Goal: Transaction & Acquisition: Purchase product/service

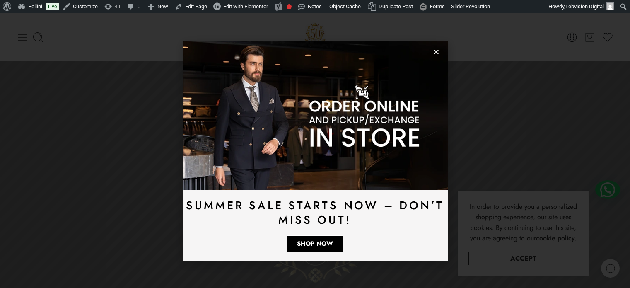
click at [436, 52] on use "Close" at bounding box center [436, 52] width 5 height 5
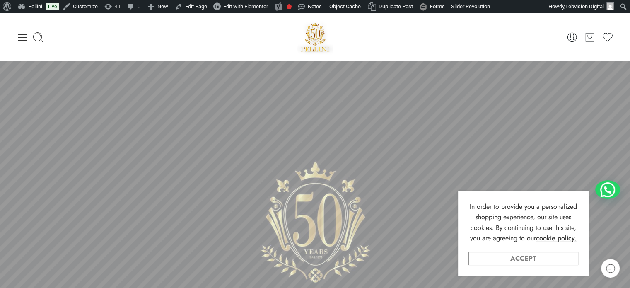
click at [531, 255] on link "Accept" at bounding box center [523, 258] width 110 height 13
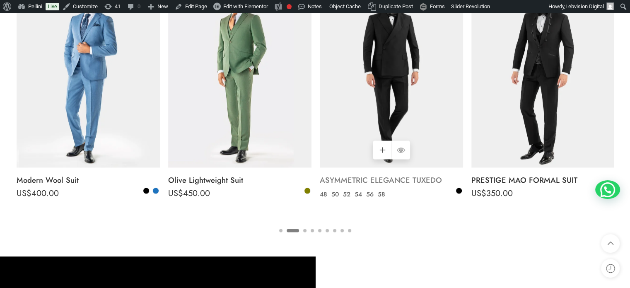
scroll to position [1532, 0]
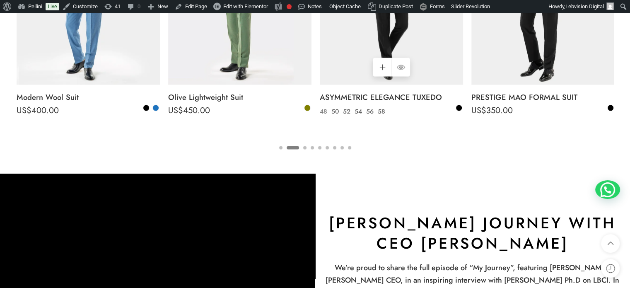
click at [322, 112] on link "48" at bounding box center [324, 111] width 12 height 10
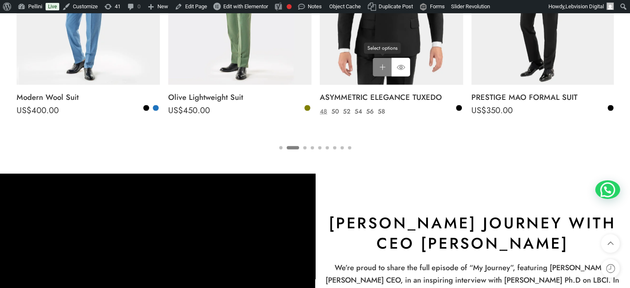
click at [386, 65] on link "Select options Select options" at bounding box center [382, 67] width 19 height 19
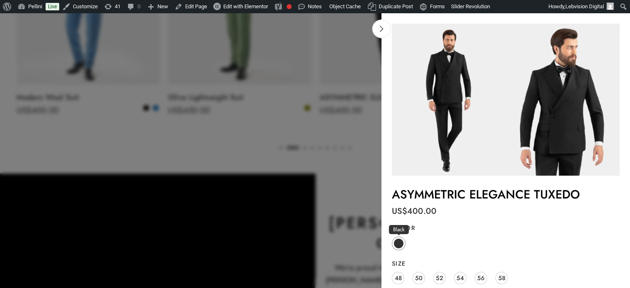
click at [397, 243] on span at bounding box center [398, 243] width 10 height 10
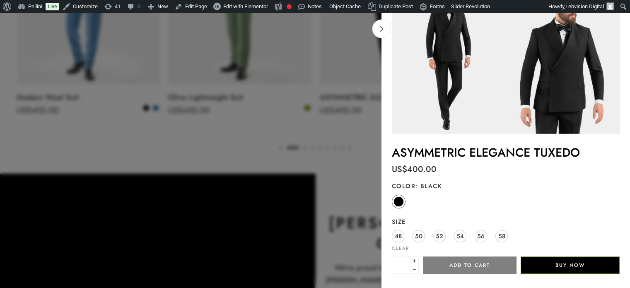
scroll to position [77, 0]
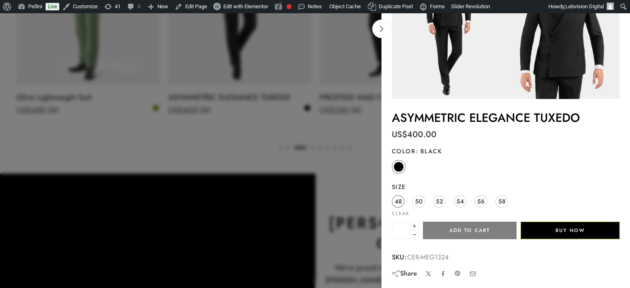
click at [395, 199] on span "48" at bounding box center [398, 200] width 7 height 11
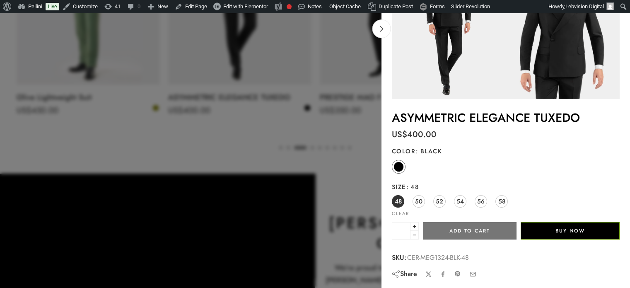
click at [457, 228] on button "Add to cart" at bounding box center [470, 230] width 94 height 17
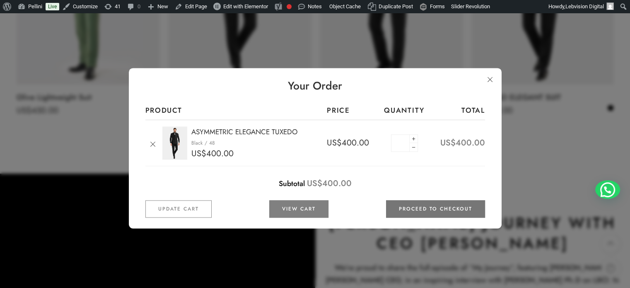
click at [427, 205] on link "Proceed to checkout" at bounding box center [435, 208] width 99 height 17
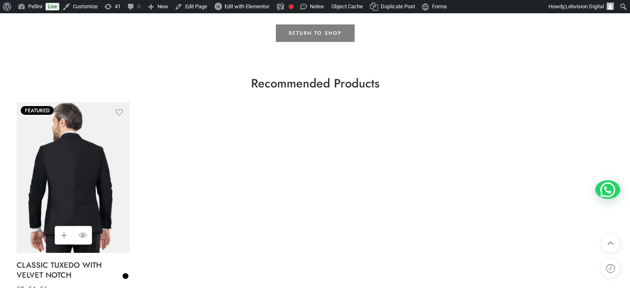
scroll to position [331, 0]
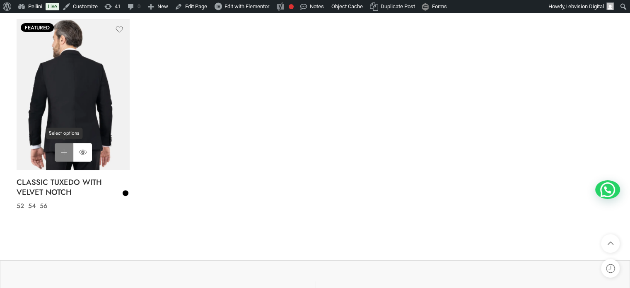
click at [58, 154] on link "Select options Select options" at bounding box center [64, 152] width 19 height 19
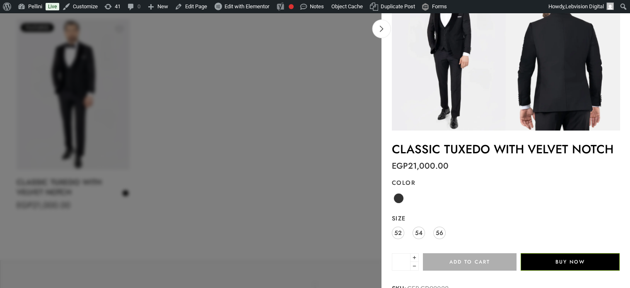
scroll to position [77, 0]
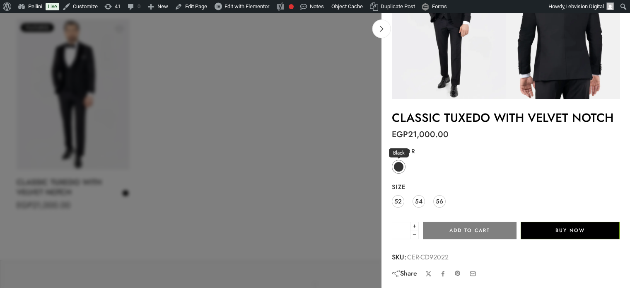
click at [400, 165] on span at bounding box center [398, 166] width 10 height 10
click at [397, 200] on span "52" at bounding box center [397, 200] width 7 height 11
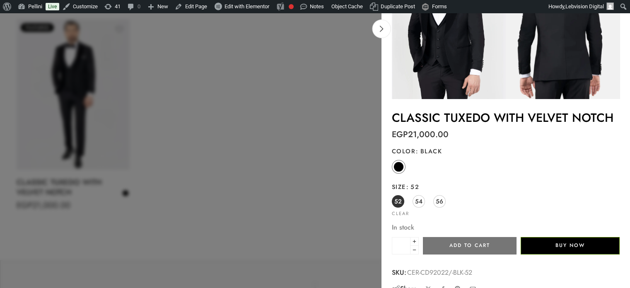
click at [468, 246] on button "Add to cart" at bounding box center [470, 245] width 94 height 17
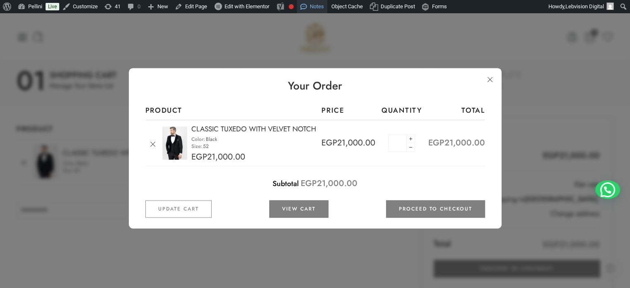
scroll to position [0, 0]
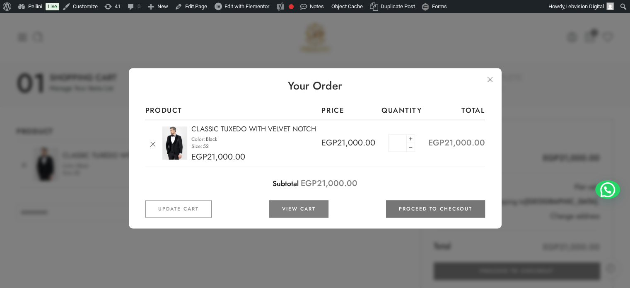
click at [403, 207] on link "Proceed to checkout" at bounding box center [435, 208] width 99 height 17
